Goal: Task Accomplishment & Management: Use online tool/utility

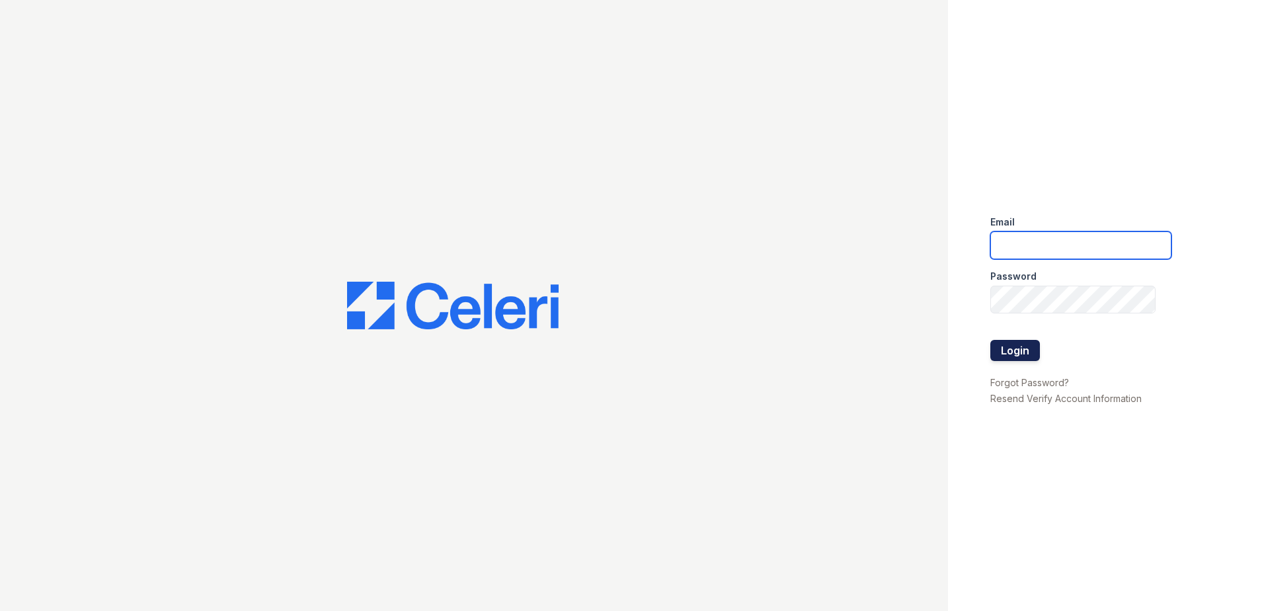
type input "[PERSON_NAME][EMAIL_ADDRESS][PERSON_NAME][DOMAIN_NAME]"
click at [1023, 349] on button "Login" at bounding box center [1015, 350] width 50 height 21
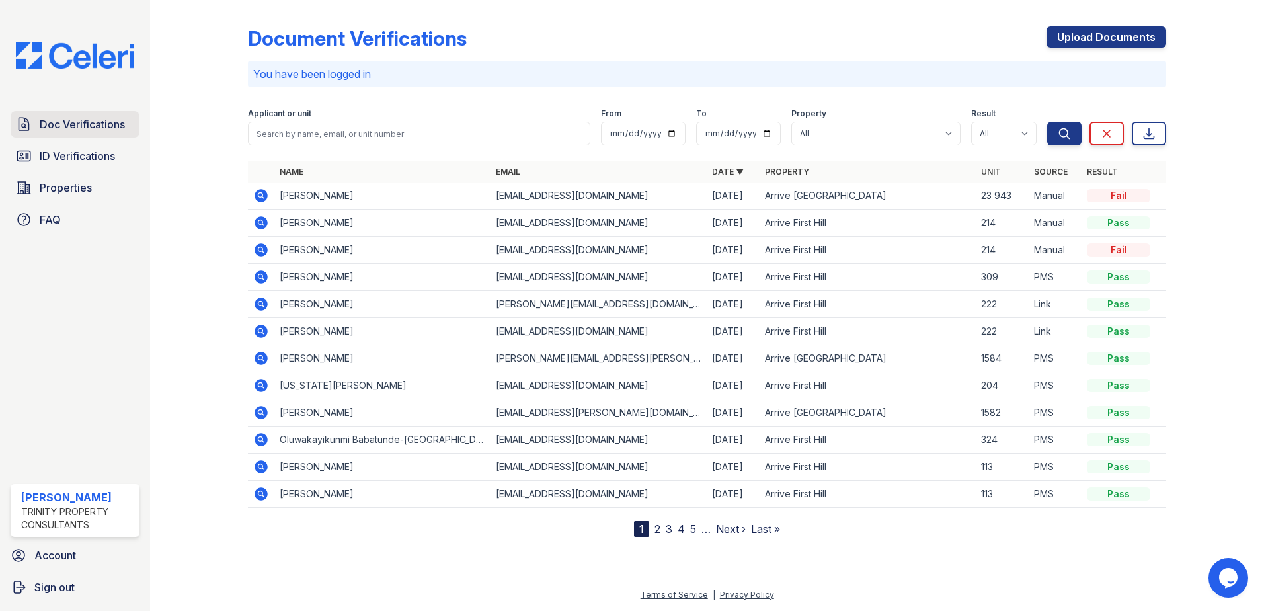
click at [95, 129] on span "Doc Verifications" at bounding box center [82, 124] width 85 height 16
